Goal: Task Accomplishment & Management: Use online tool/utility

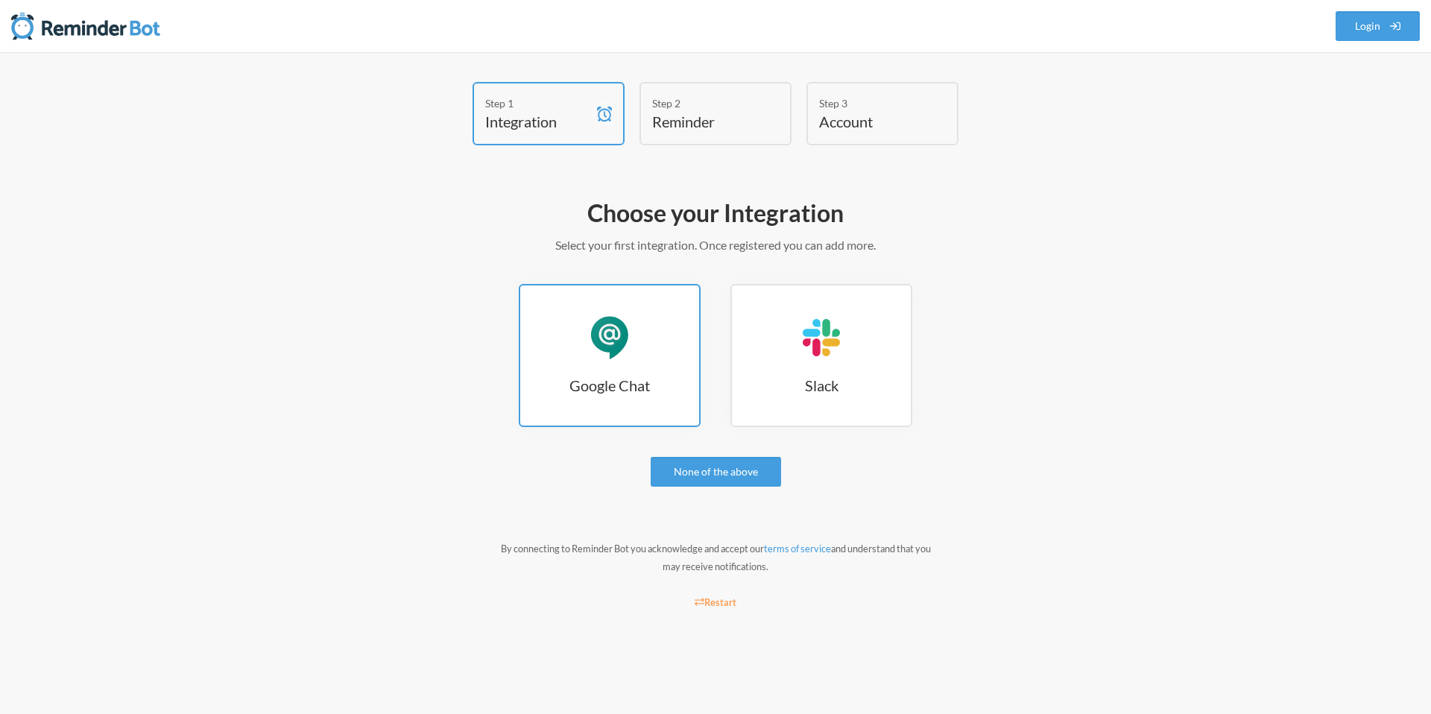
click at [602, 382] on h3 "Google Chat" at bounding box center [609, 385] width 179 height 21
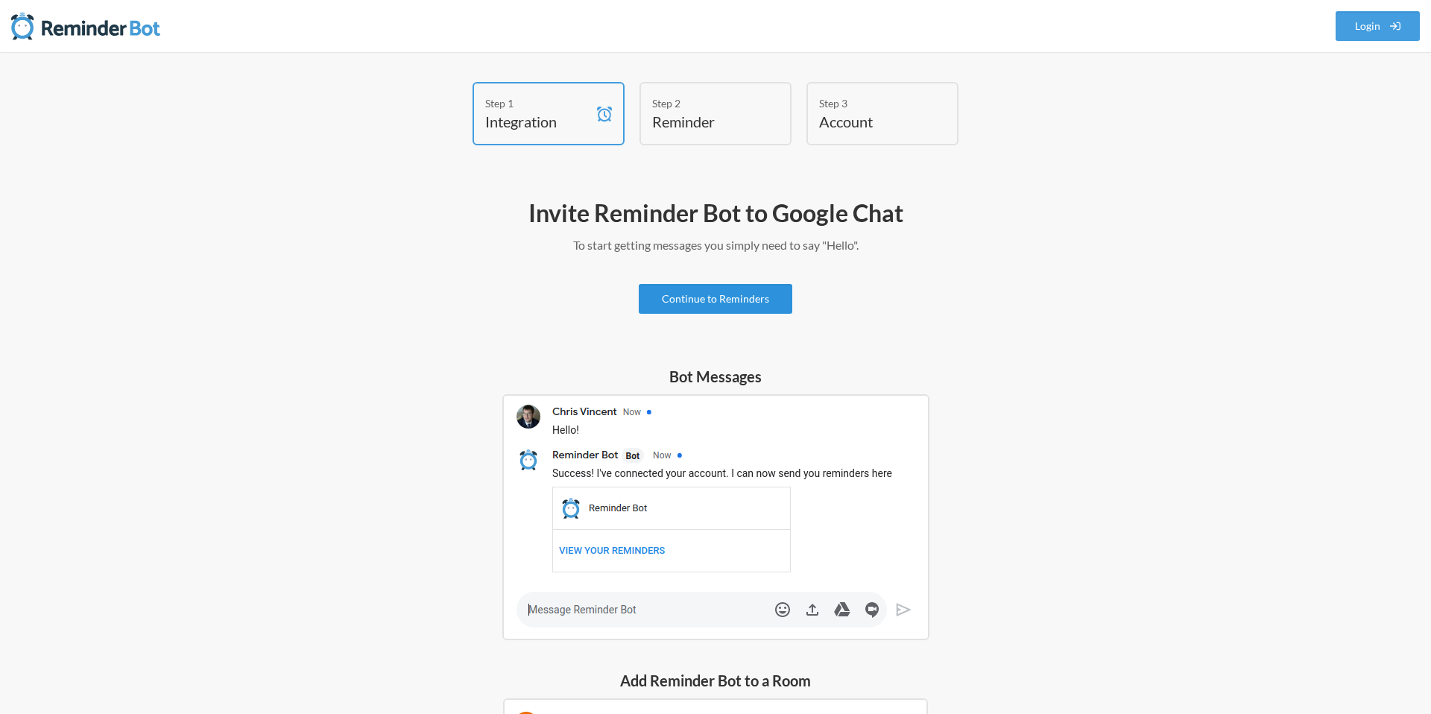
click at [748, 304] on link "Continue to Reminders" at bounding box center [716, 299] width 154 height 30
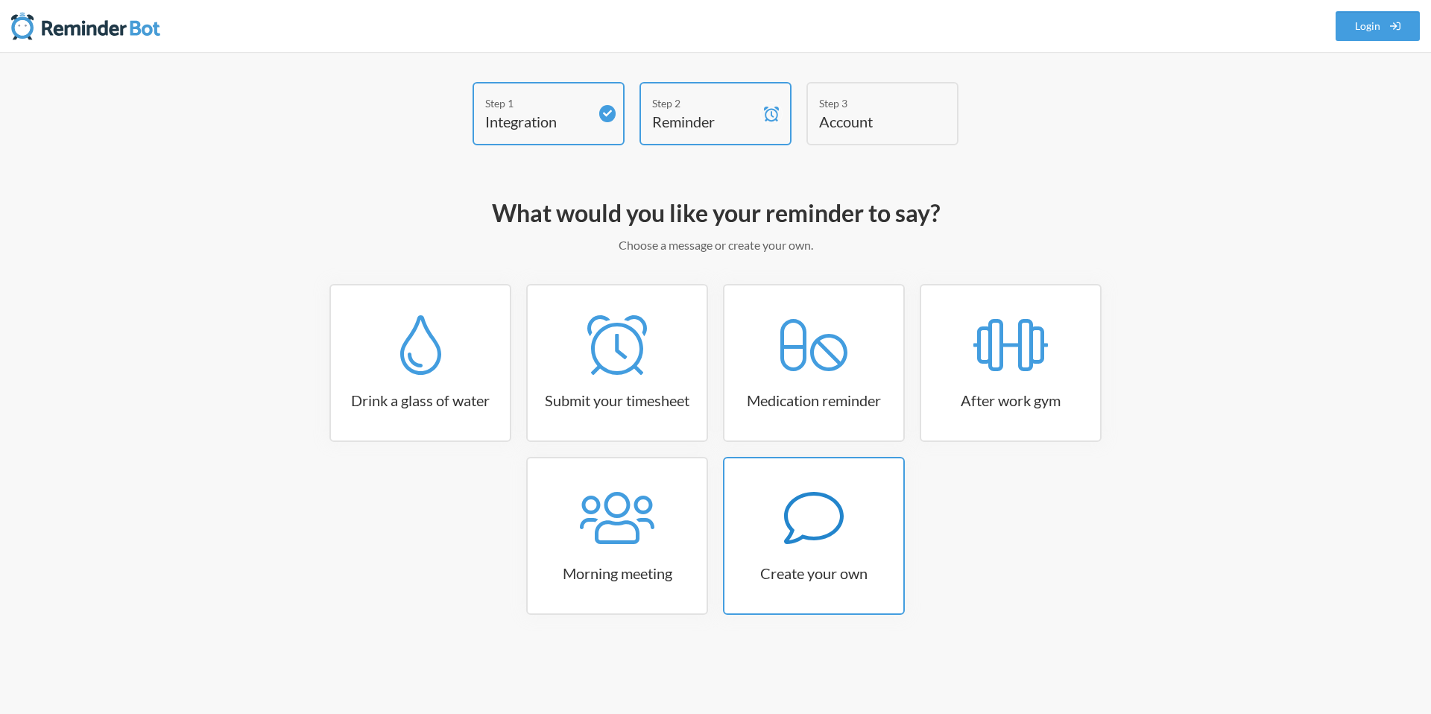
click at [799, 523] on icon at bounding box center [814, 518] width 60 height 60
select select "08:30:00"
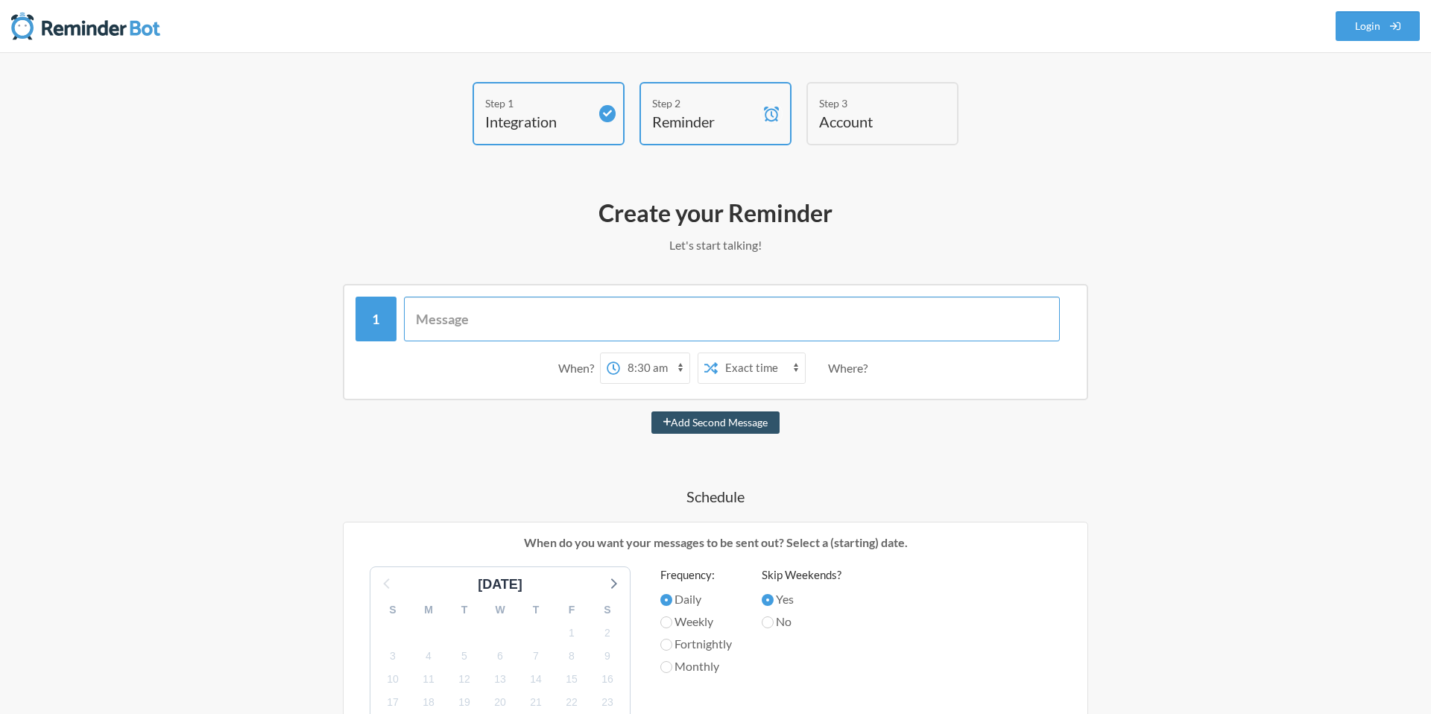
click at [787, 319] on input "text" at bounding box center [732, 319] width 657 height 45
type input "test reminder"
click at [633, 382] on div "12:00 am 12:15 am 12:30 am 12:45 am 1:00 am 1:15 am 1:30 am 1:45 am 2:00 am 2:1…" at bounding box center [645, 368] width 90 height 31
click at [657, 368] on select "12:00 am 12:15 am 12:30 am 12:45 am 1:00 am 1:15 am 1:30 am 1:45 am 2:00 am 2:1…" at bounding box center [654, 368] width 69 height 30
select select "09:15:00"
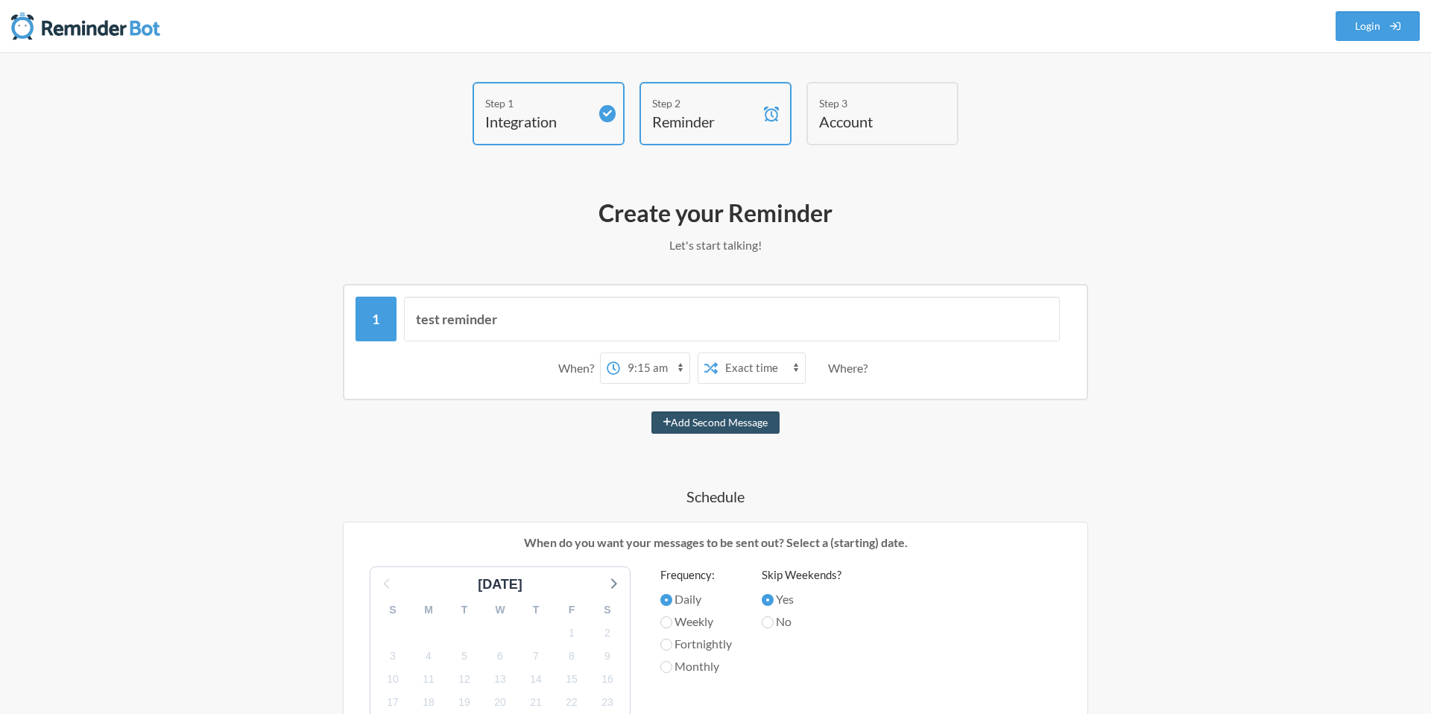
click at [620, 353] on select "12:00 am 12:15 am 12:30 am 12:45 am 1:00 am 1:15 am 1:30 am 1:45 am 2:00 am 2:1…" at bounding box center [654, 368] width 69 height 30
click at [718, 417] on button "Add Second Message" at bounding box center [716, 423] width 129 height 22
select select "10:15:00"
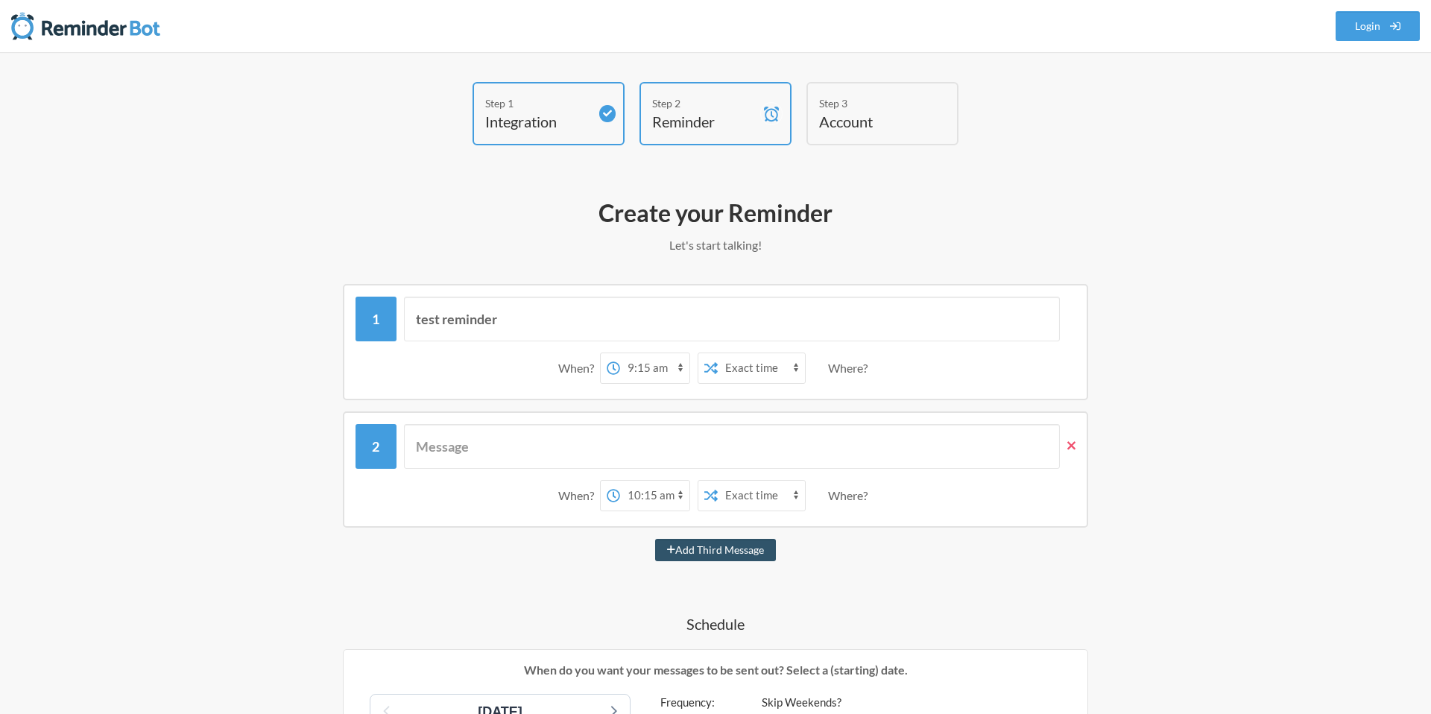
click at [1062, 438] on span at bounding box center [1068, 446] width 16 height 16
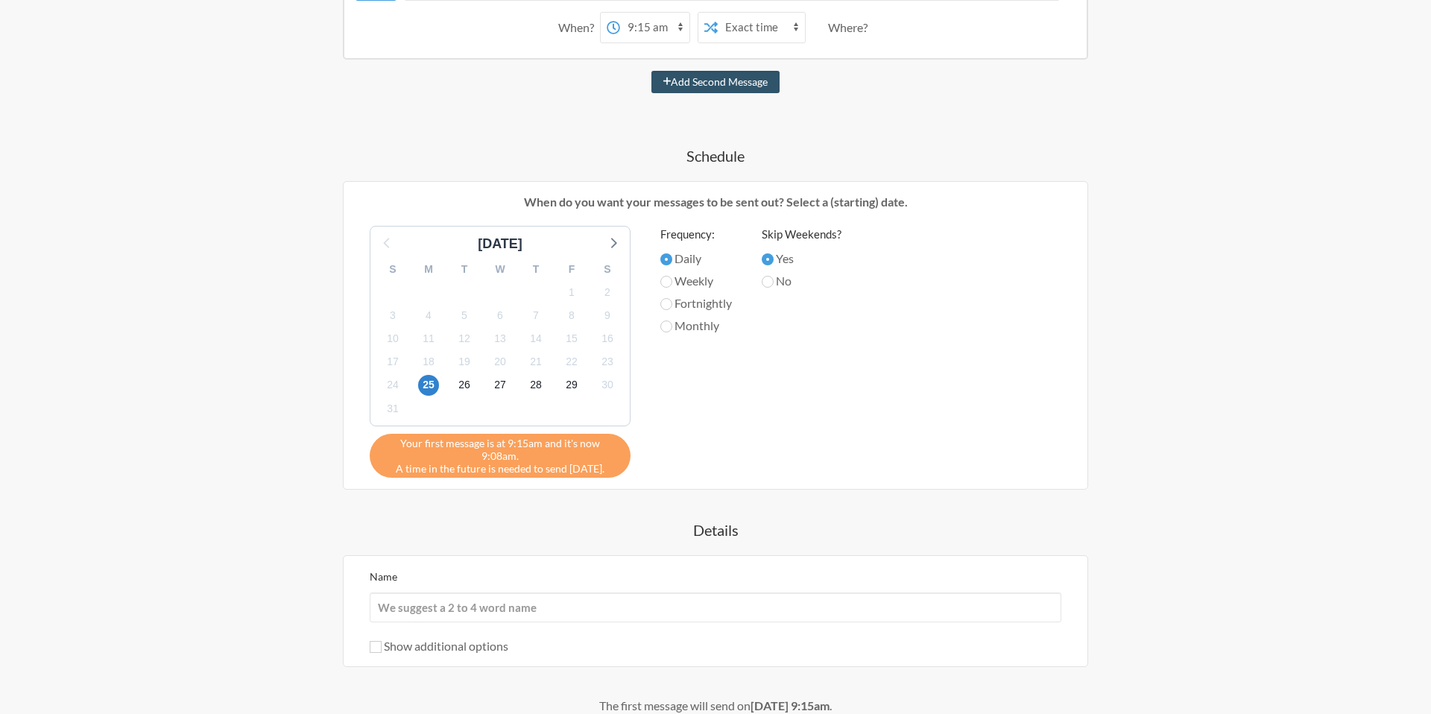
scroll to position [474, 0]
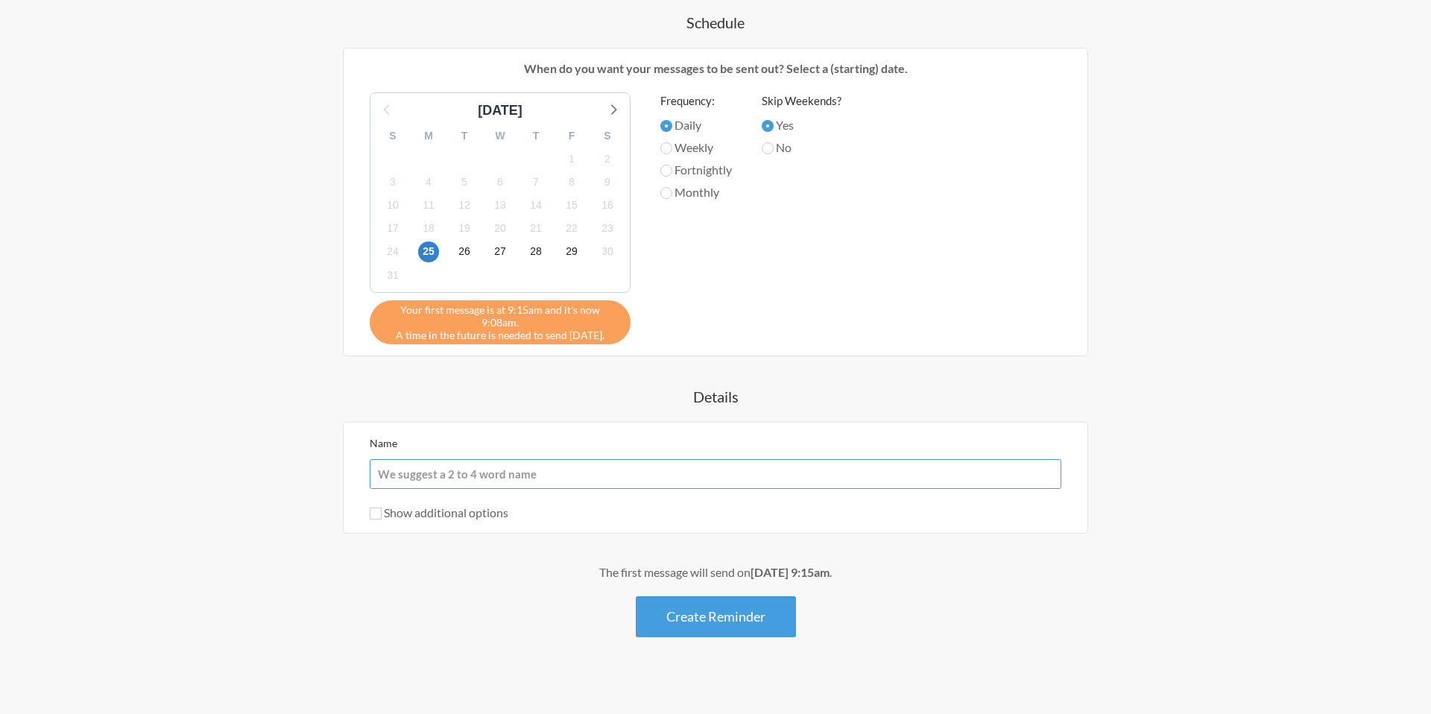
click at [674, 459] on input "Name" at bounding box center [716, 474] width 692 height 30
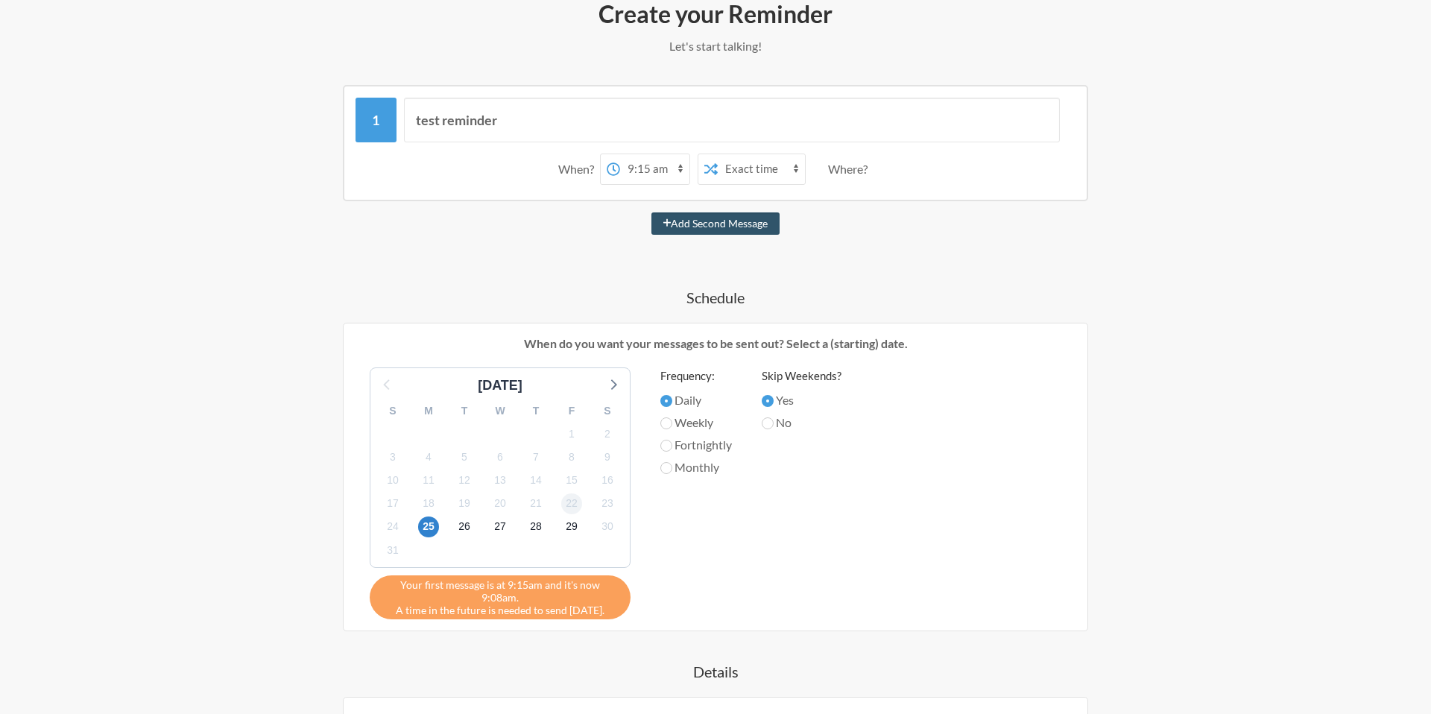
scroll to position [183, 0]
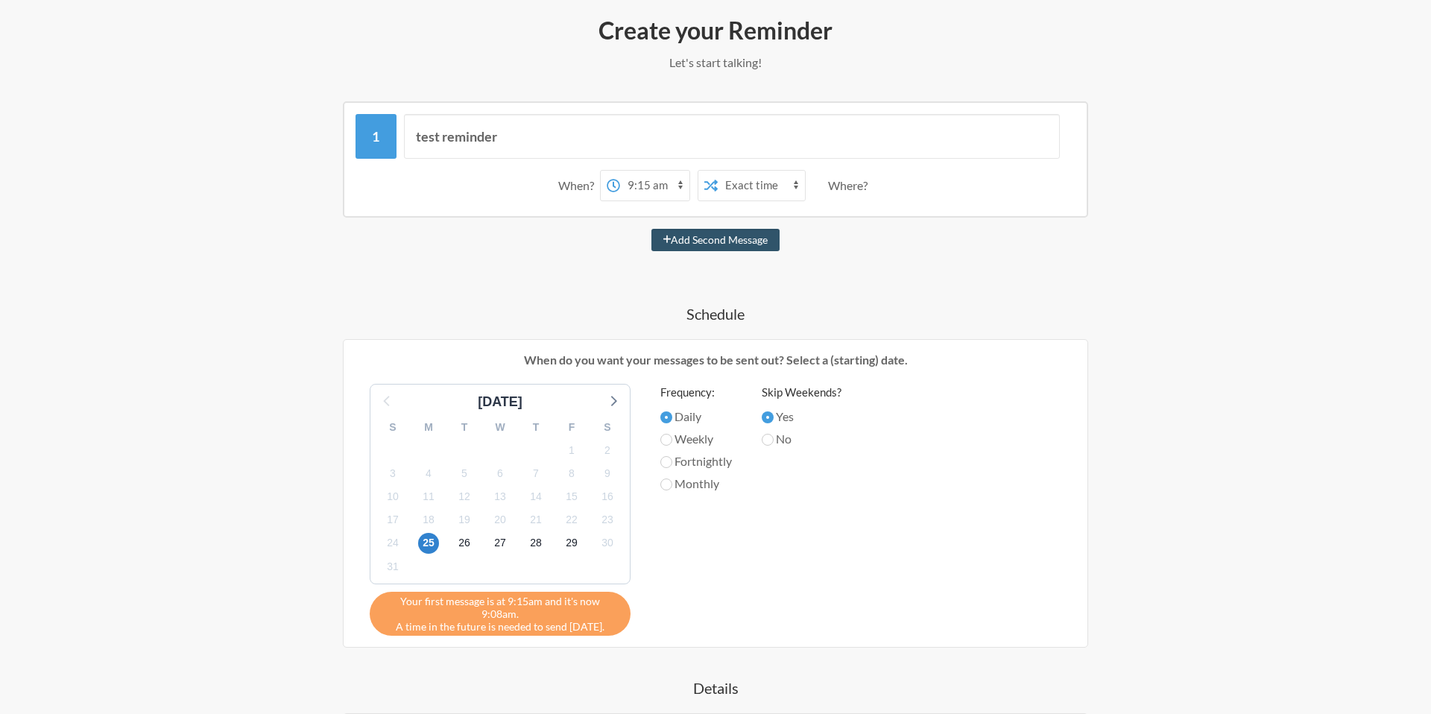
type input "test remidner"
click at [664, 175] on select "12:00 am 12:15 am 12:30 am 12:45 am 1:00 am 1:15 am 1:30 am 1:45 am 2:00 am 2:1…" at bounding box center [654, 186] width 69 height 30
click at [620, 171] on select "12:00 am 12:15 am 12:30 am 12:45 am 1:00 am 1:15 am 1:30 am 1:45 am 2:00 am 2:1…" at bounding box center [654, 186] width 69 height 30
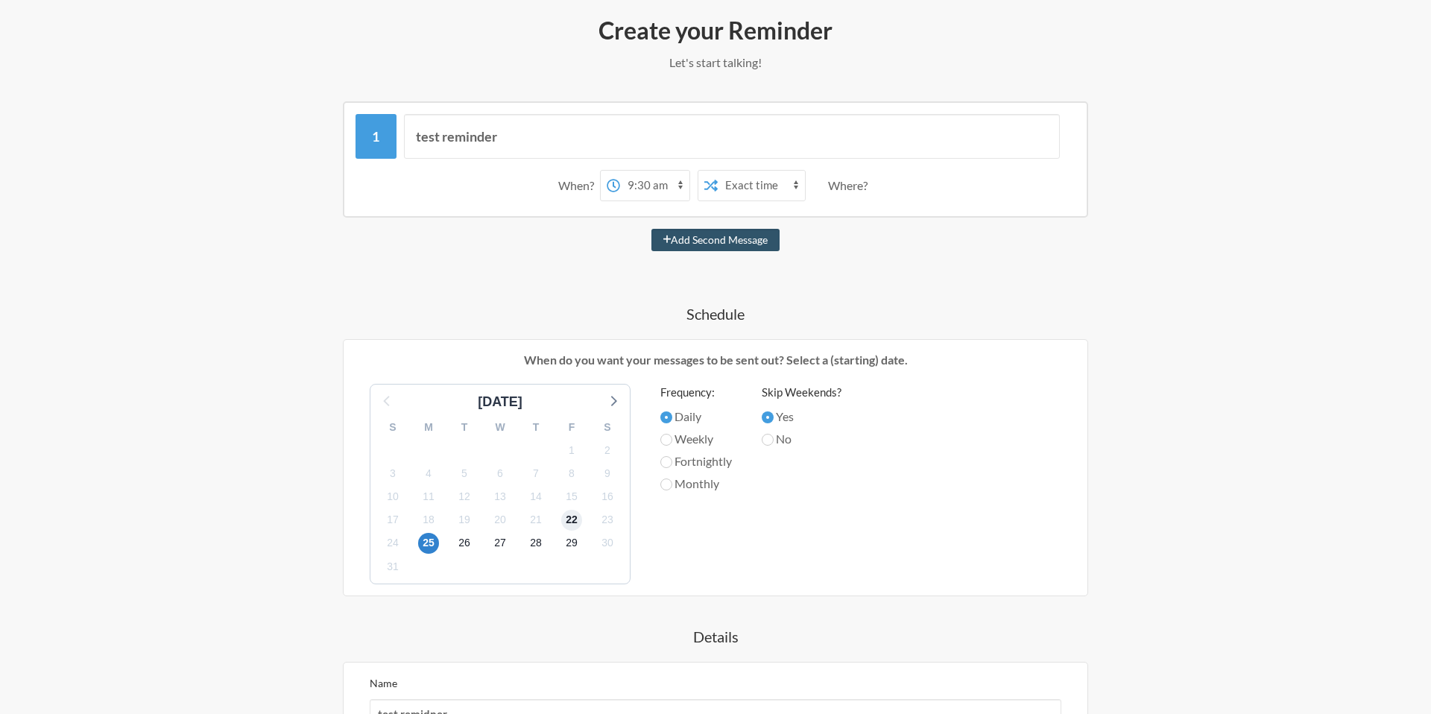
click at [573, 513] on span "22" at bounding box center [571, 520] width 21 height 21
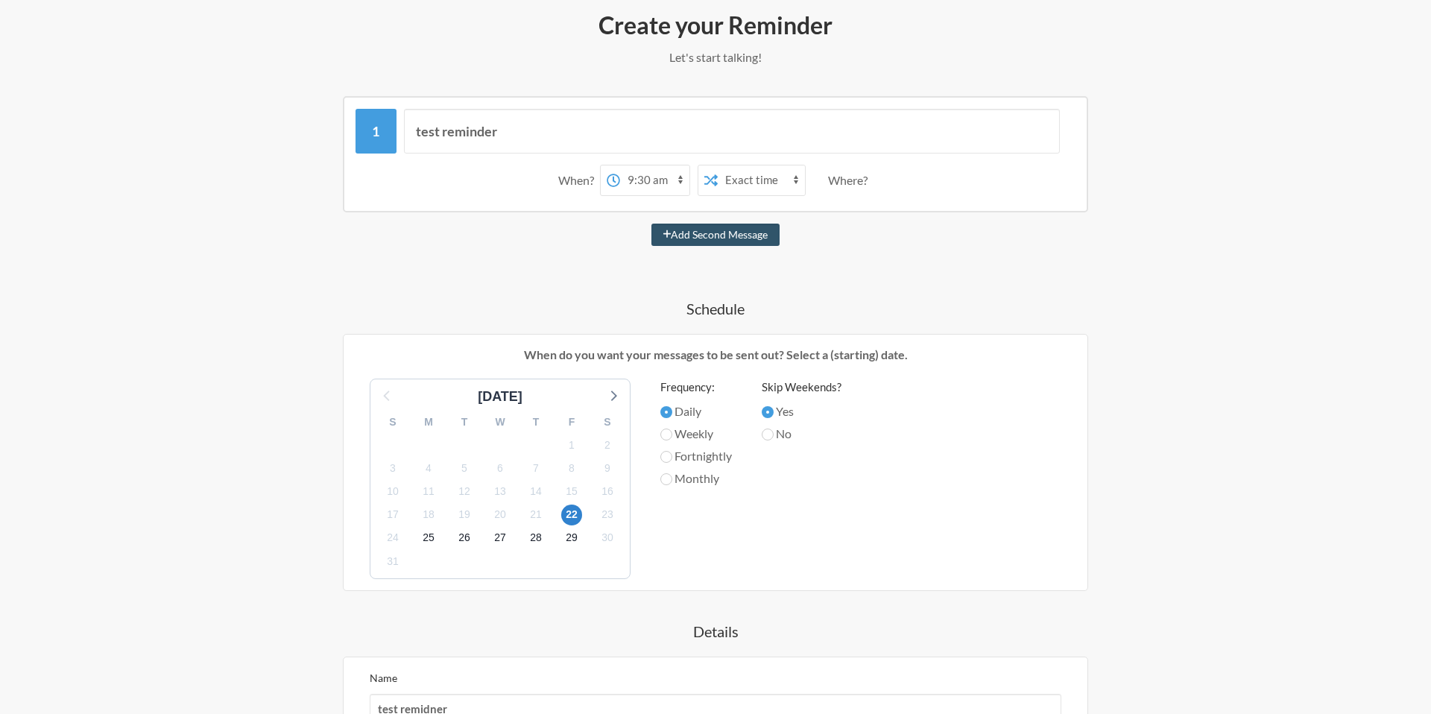
click at [646, 172] on select "12:00 am 12:15 am 12:30 am 12:45 am 1:00 am 1:15 am 1:30 am 1:45 am 2:00 am 2:1…" at bounding box center [654, 181] width 69 height 30
click at [620, 166] on select "12:00 am 12:15 am 12:30 am 12:45 am 1:00 am 1:15 am 1:30 am 1:45 am 2:00 am 2:1…" at bounding box center [654, 181] width 69 height 30
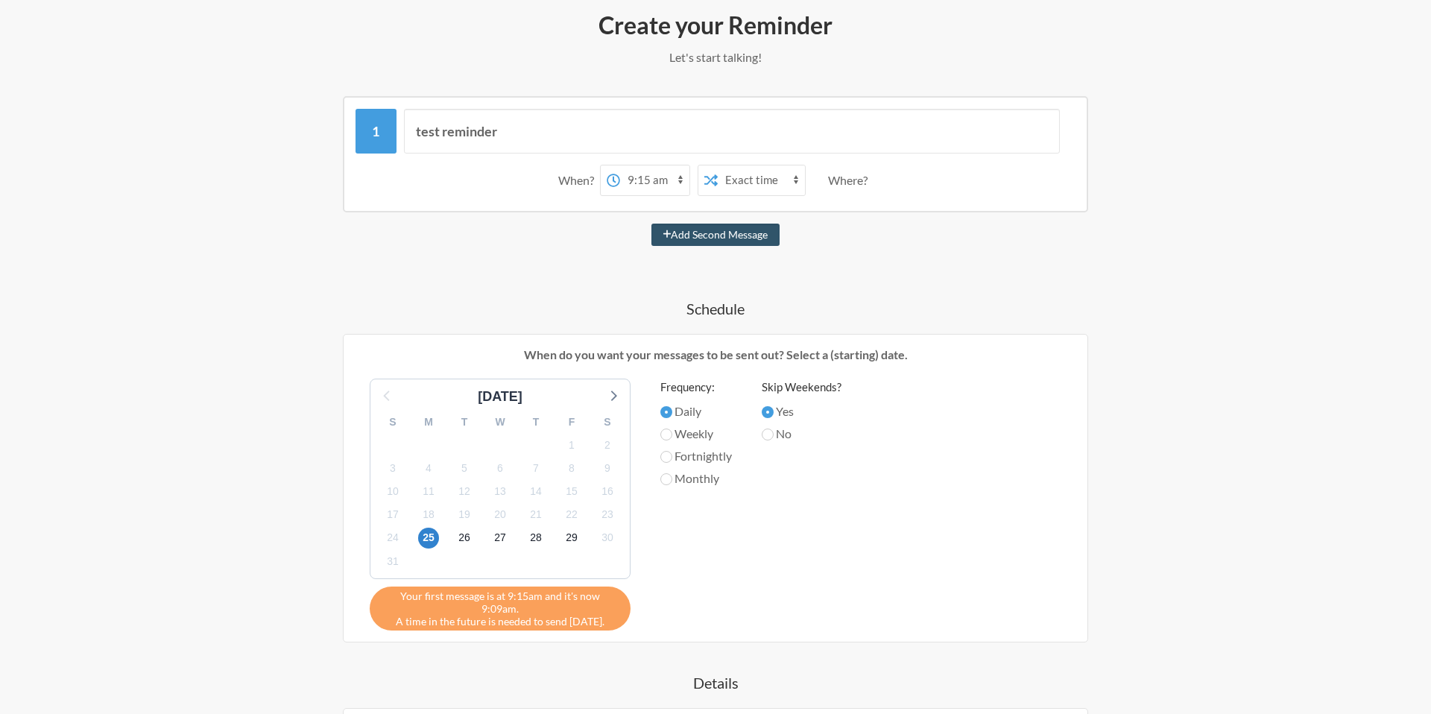
click at [631, 179] on select "12:00 am 12:15 am 12:30 am 12:45 am 1:00 am 1:15 am 1:30 am 1:45 am 2:00 am 2:1…" at bounding box center [654, 181] width 69 height 30
select select "09:30:00"
click at [620, 166] on select "12:00 am 12:15 am 12:30 am 12:45 am 1:00 am 1:15 am 1:30 am 1:45 am 2:00 am 2:1…" at bounding box center [654, 181] width 69 height 30
